Goal: Task Accomplishment & Management: Manage account settings

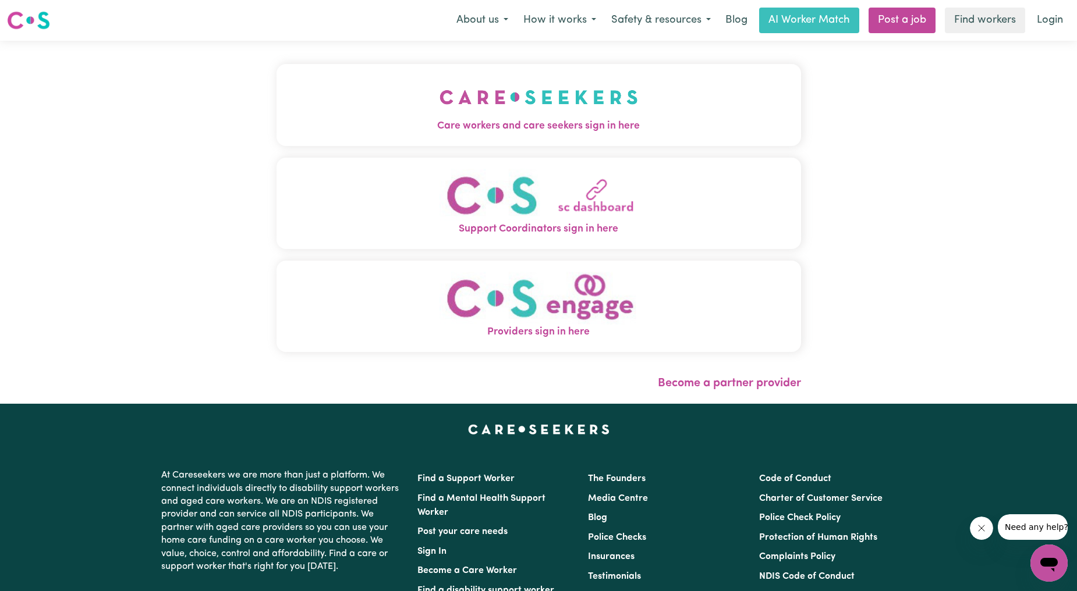
click at [310, 130] on span "Care workers and care seekers sign in here" at bounding box center [538, 126] width 524 height 15
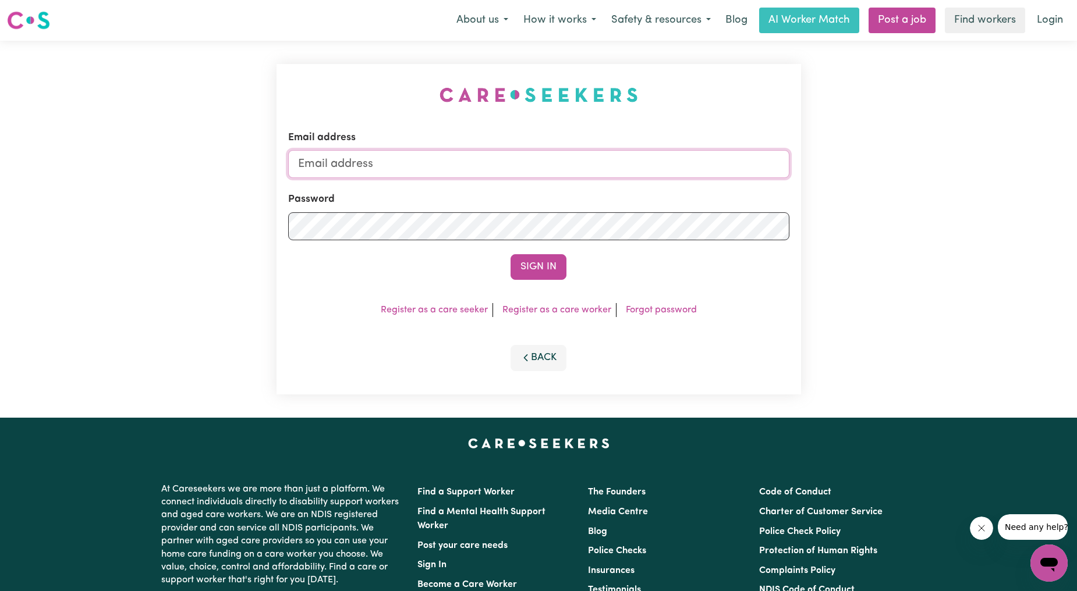
click at [473, 152] on input "Email address" at bounding box center [538, 164] width 501 height 28
drag, startPoint x: 359, startPoint y: 170, endPoint x: 524, endPoint y: 165, distance: 166.0
click at [524, 165] on input "[EMAIL_ADDRESS][PERSON_NAME][DOMAIN_NAME]" at bounding box center [538, 164] width 501 height 28
click at [551, 268] on button "Sign In" at bounding box center [538, 267] width 56 height 26
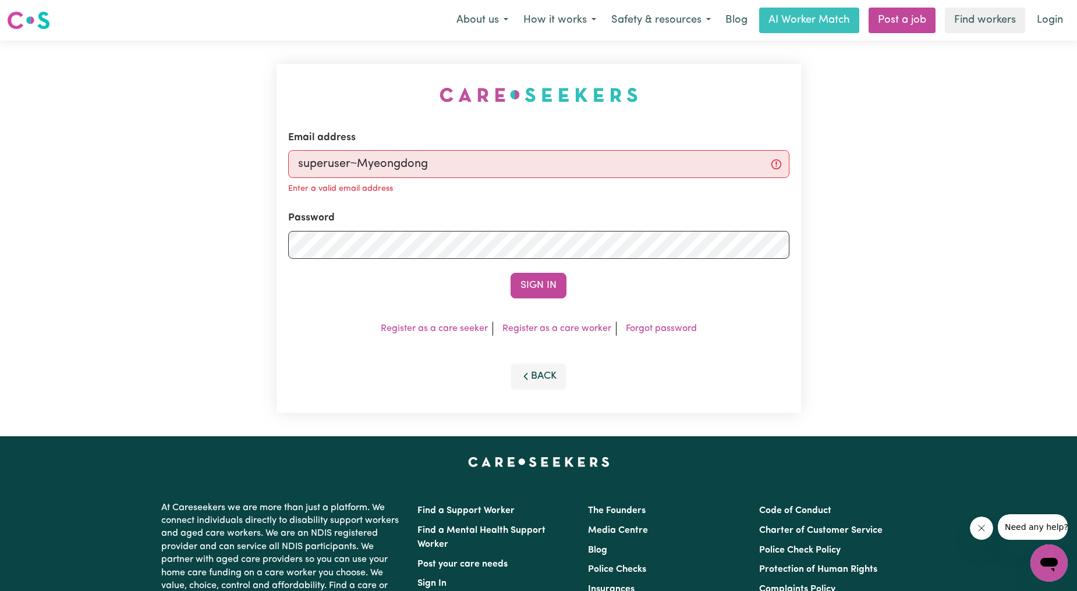
click at [392, 179] on div "Enter a valid email address" at bounding box center [538, 187] width 501 height 19
click at [379, 166] on input "superuser~Myeongdong" at bounding box center [538, 164] width 501 height 28
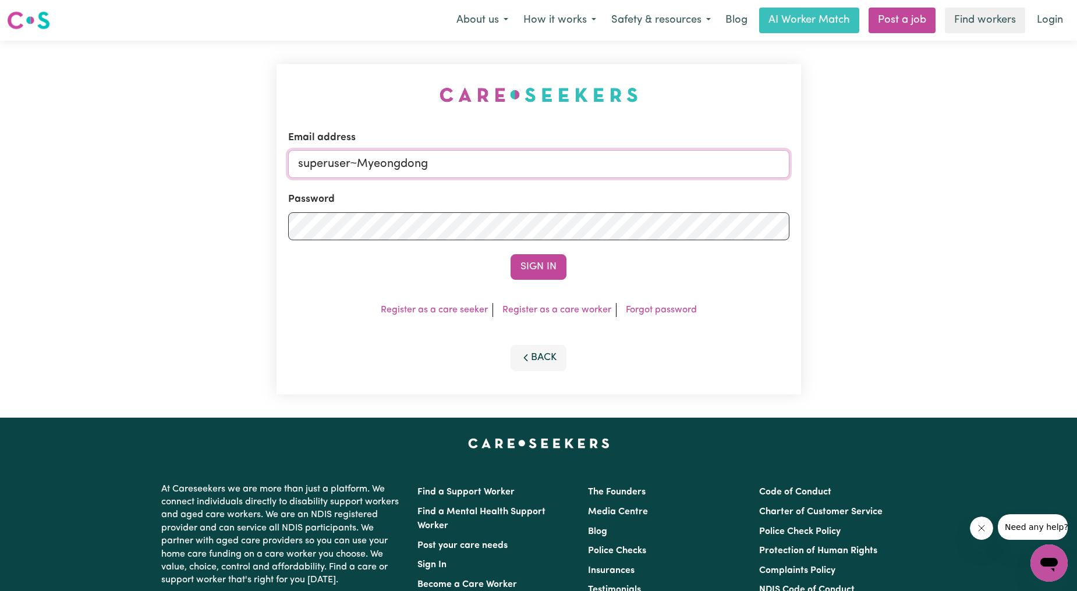
click at [379, 166] on input "superuser~Myeongdong" at bounding box center [538, 164] width 501 height 28
click at [495, 155] on input "superuser~Myeongdong" at bounding box center [538, 164] width 501 height 28
drag, startPoint x: 485, startPoint y: 163, endPoint x: 360, endPoint y: 165, distance: 125.1
click at [360, 165] on input "superuser~Myeongdong" at bounding box center [538, 164] width 501 height 28
paste input "[PERSON_NAME][EMAIL_ADDRESS][DOMAIN_NAME]"
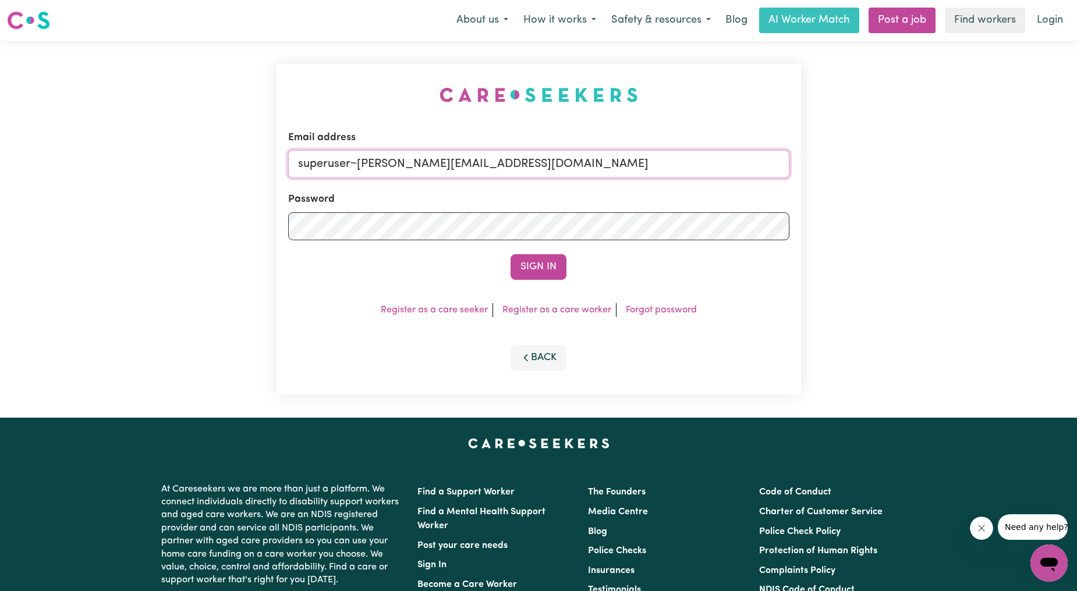
type input "superuser~[PERSON_NAME][EMAIL_ADDRESS][DOMAIN_NAME]"
click at [556, 282] on div "Email address superuser~[PERSON_NAME][EMAIL_ADDRESS][DOMAIN_NAME] Password Sign…" at bounding box center [538, 229] width 524 height 331
click at [551, 265] on button "Sign In" at bounding box center [538, 267] width 56 height 26
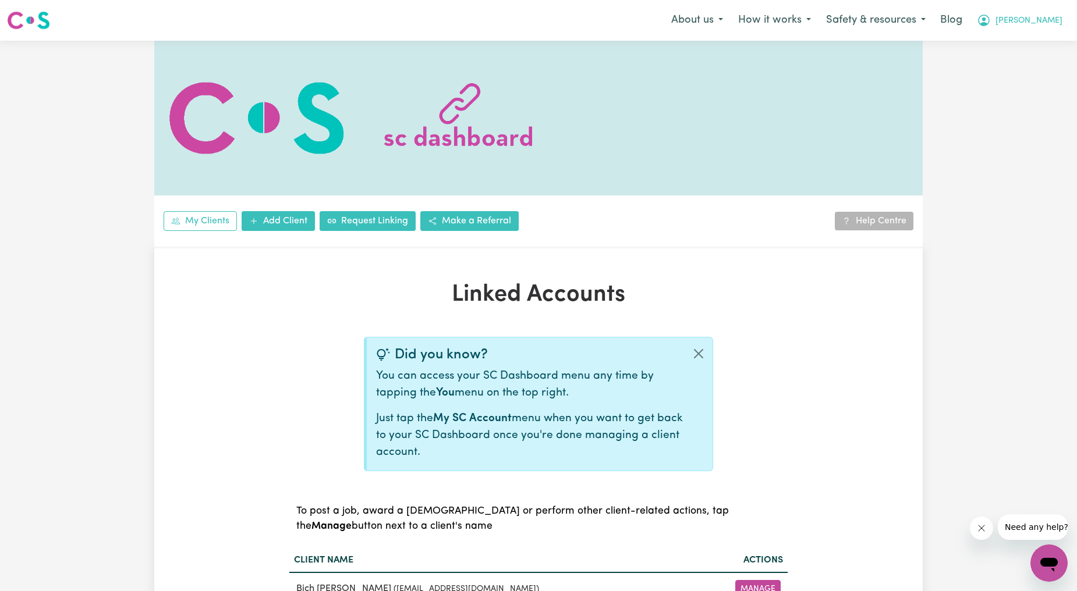
click at [1038, 9] on button "[PERSON_NAME]" at bounding box center [1019, 20] width 101 height 24
click at [1028, 66] on link "Logout" at bounding box center [1023, 67] width 92 height 22
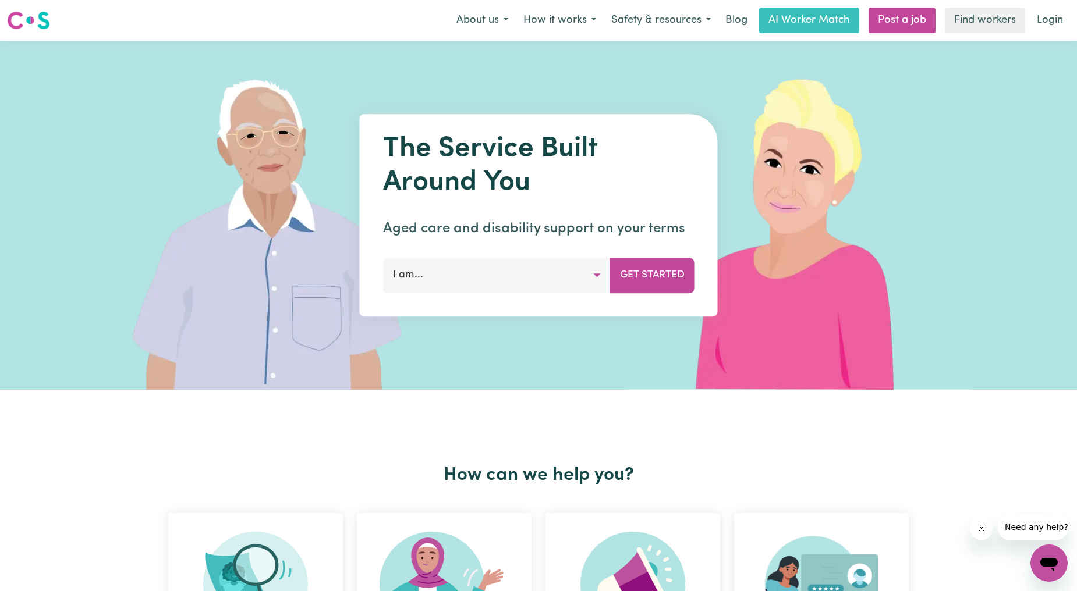
click at [1048, 33] on div "Menu About us How it works Safety & resources Blog AI Worker Match Post a job F…" at bounding box center [538, 20] width 1077 height 27
click at [1049, 26] on link "Login" at bounding box center [1050, 21] width 40 height 26
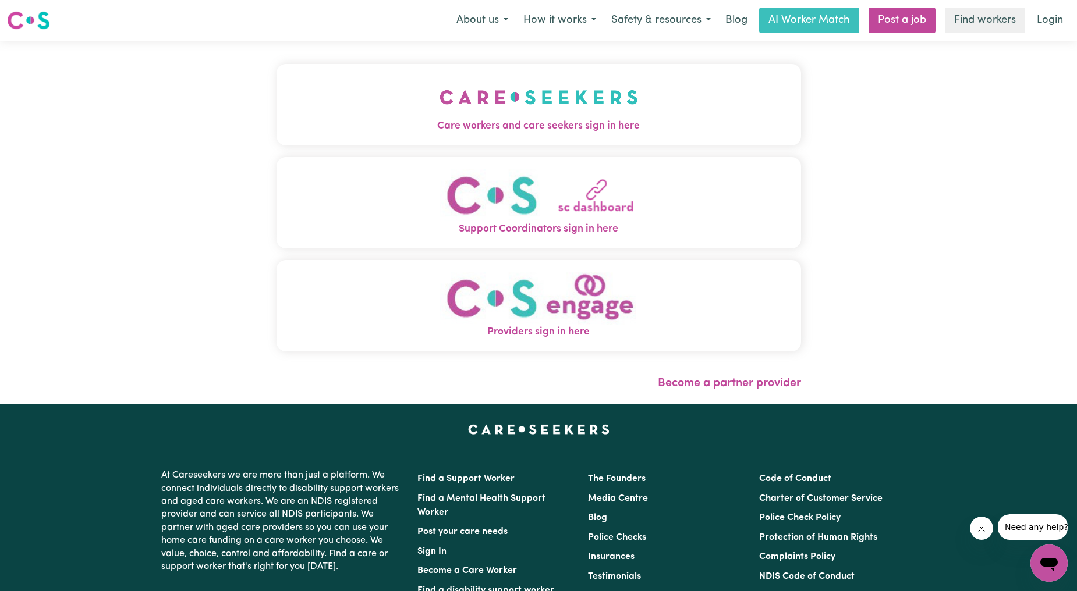
click at [516, 111] on button "Care workers and care seekers sign in here" at bounding box center [538, 104] width 524 height 81
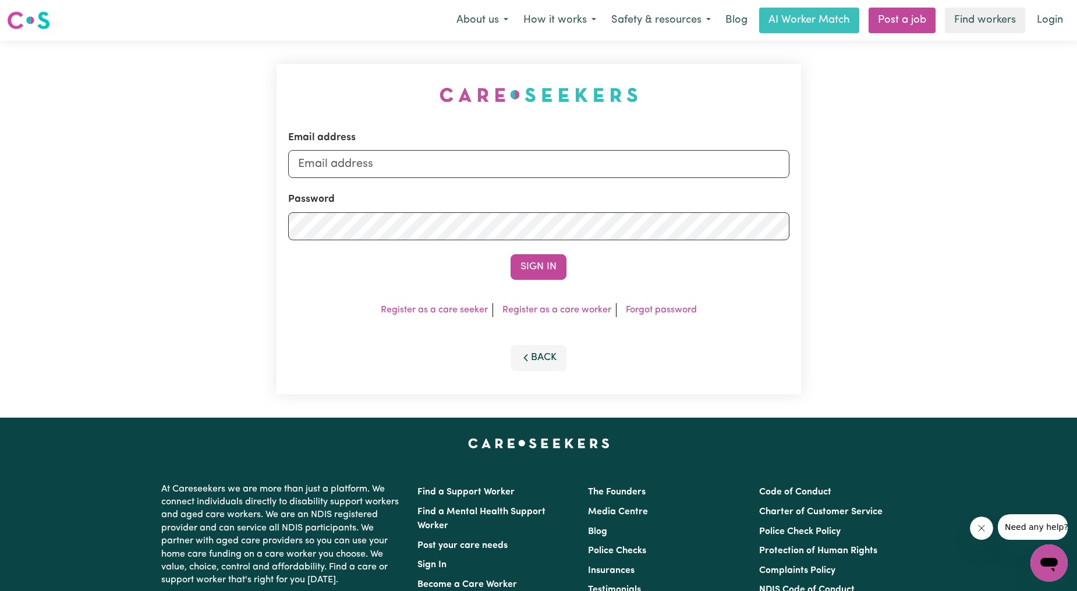
click at [486, 149] on div "Email address" at bounding box center [538, 154] width 501 height 48
drag, startPoint x: 479, startPoint y: 161, endPoint x: 475, endPoint y: 177, distance: 16.8
click at [479, 161] on input "Email address" at bounding box center [538, 164] width 501 height 28
click at [358, 171] on input "[EMAIL_ADDRESS][PERSON_NAME][DOMAIN_NAME]" at bounding box center [538, 164] width 501 height 28
drag, startPoint x: 358, startPoint y: 171, endPoint x: 534, endPoint y: 191, distance: 176.9
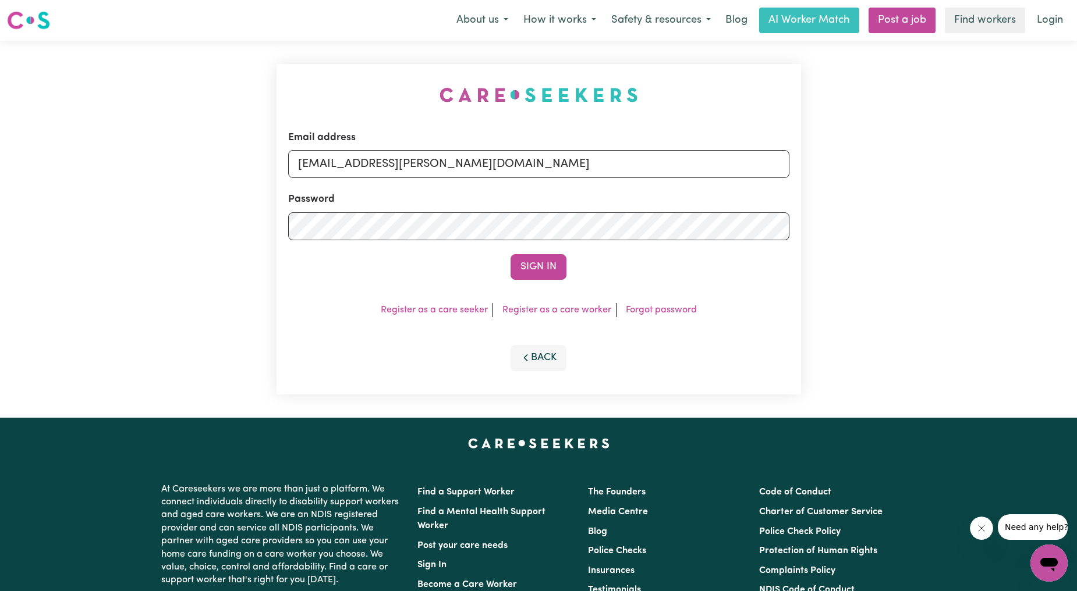
click at [534, 191] on form "Email address [EMAIL_ADDRESS][PERSON_NAME][DOMAIN_NAME] Password Sign In" at bounding box center [538, 205] width 501 height 150
type input "superuser~[EMAIL_ADDRESS][DOMAIN_NAME]"
click at [554, 257] on button "Sign In" at bounding box center [538, 267] width 56 height 26
